Goal: Information Seeking & Learning: Learn about a topic

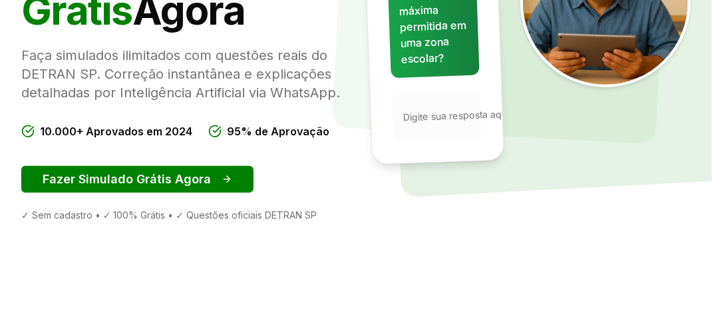
scroll to position [320, 0]
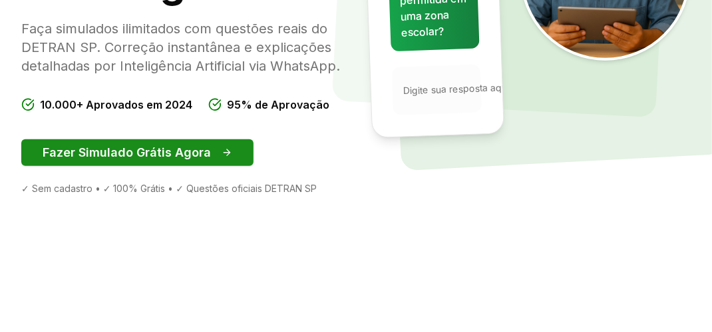
click at [134, 166] on button "Fazer Simulado Grátis Agora" at bounding box center [137, 152] width 232 height 27
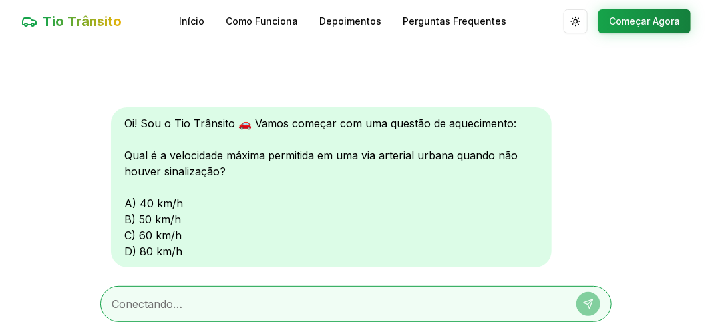
scroll to position [37, 0]
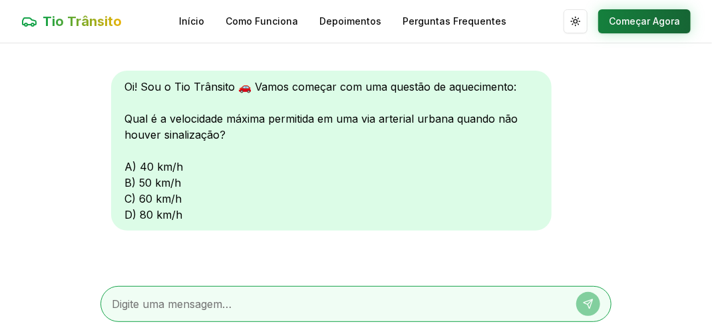
click at [650, 30] on button "Começar Agora" at bounding box center [644, 21] width 93 height 24
click at [646, 20] on button "Começar Agora" at bounding box center [644, 21] width 93 height 24
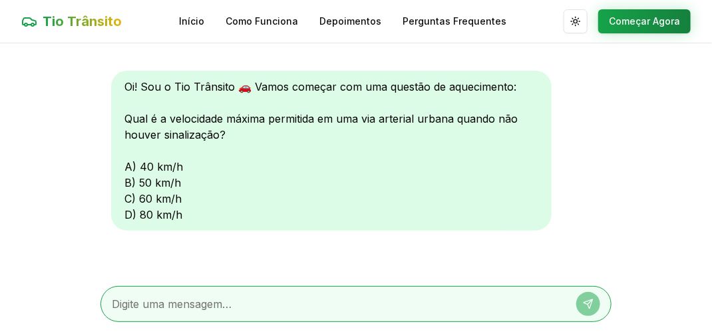
click at [136, 202] on div "Oi! Sou o Tio Trânsito 🚗 Vamos começar com uma questão de aquecimento: Qual é a…" at bounding box center [331, 151] width 441 height 160
click at [164, 310] on textarea at bounding box center [337, 304] width 451 height 16
type textarea "60"
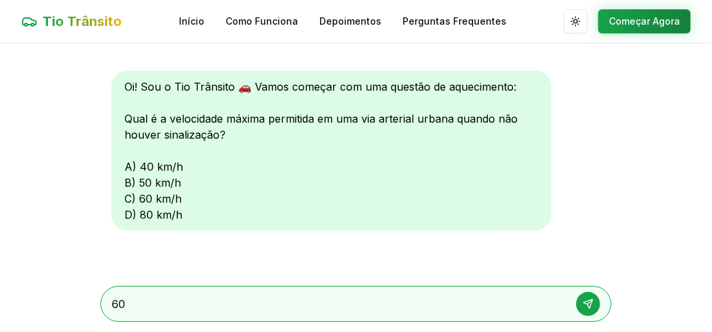
click at [588, 306] on icon at bounding box center [588, 303] width 11 height 11
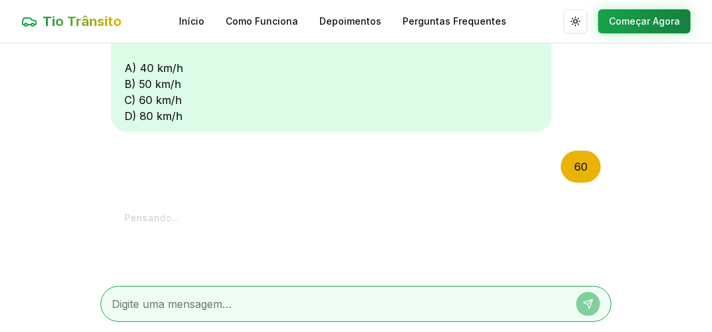
scroll to position [186, 0]
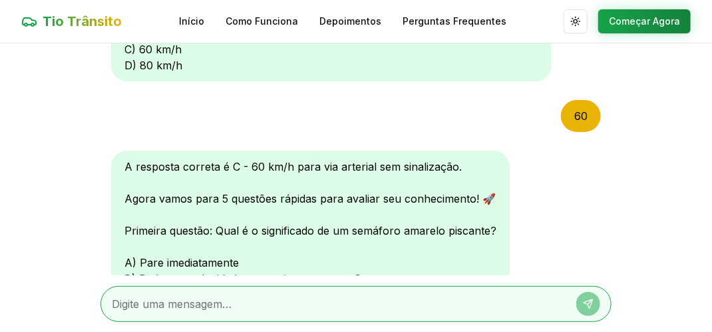
click at [462, 264] on div "A resposta correta é C - 60 km/h para via arterial sem sinalização. Agora vamos…" at bounding box center [310, 238] width 399 height 176
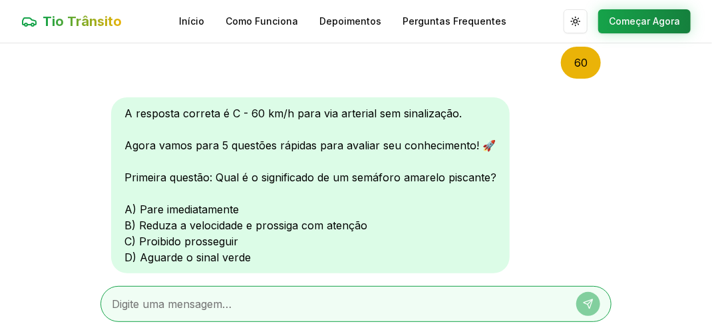
scroll to position [266, 0]
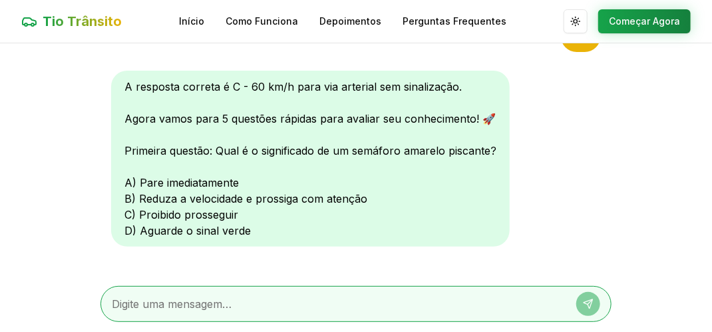
click at [136, 203] on div "A resposta correta é C - 60 km/h para via arterial sem sinalização. Agora vamos…" at bounding box center [310, 159] width 399 height 176
click at [135, 201] on div "A resposta correta é C - 60 km/h para via arterial sem sinalização. Agora vamos…" at bounding box center [310, 159] width 399 height 176
click at [137, 300] on textarea at bounding box center [337, 304] width 451 height 16
type textarea "b"
click at [592, 301] on icon at bounding box center [588, 303] width 9 height 9
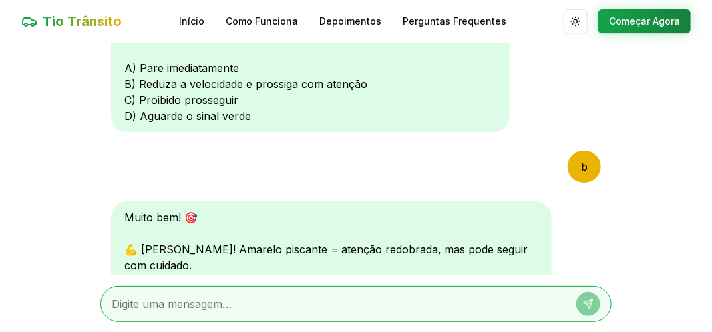
scroll to position [627, 0]
